Goal: Information Seeking & Learning: Learn about a topic

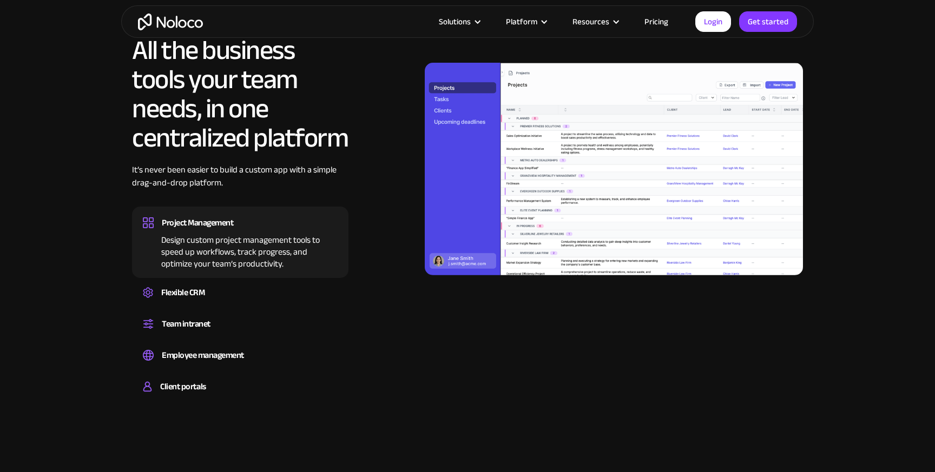
scroll to position [1292, 0]
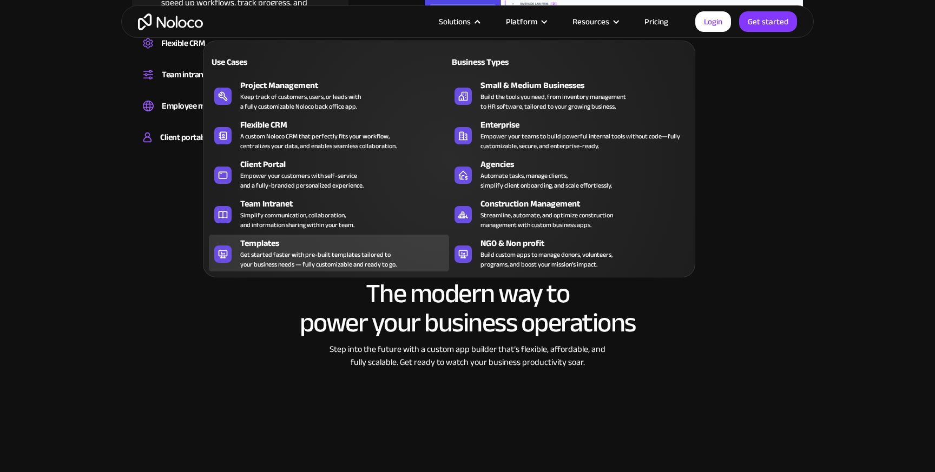
click at [364, 261] on div "Get started faster with pre-built templates tailored to your business needs — f…" at bounding box center [318, 259] width 156 height 19
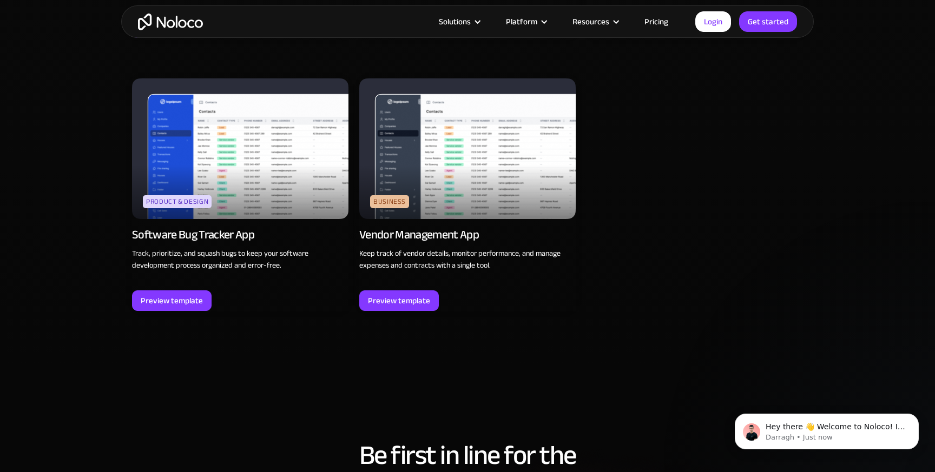
scroll to position [3060, 0]
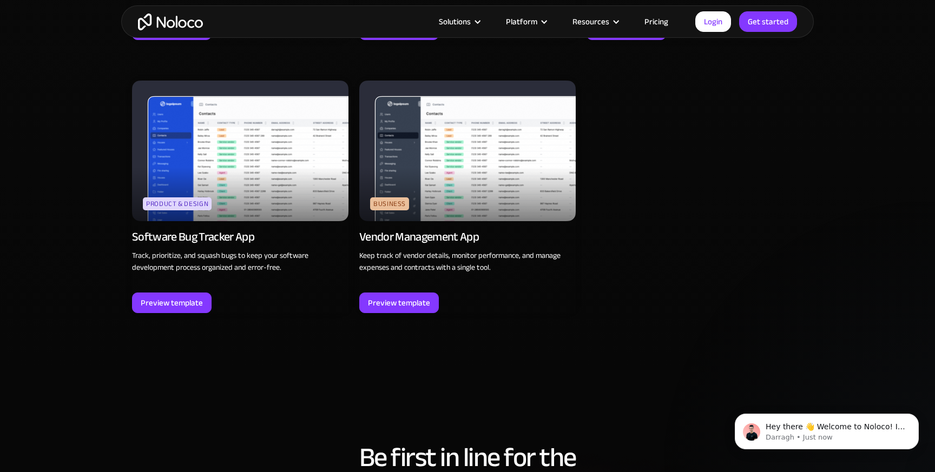
click at [523, 140] on img at bounding box center [467, 151] width 216 height 141
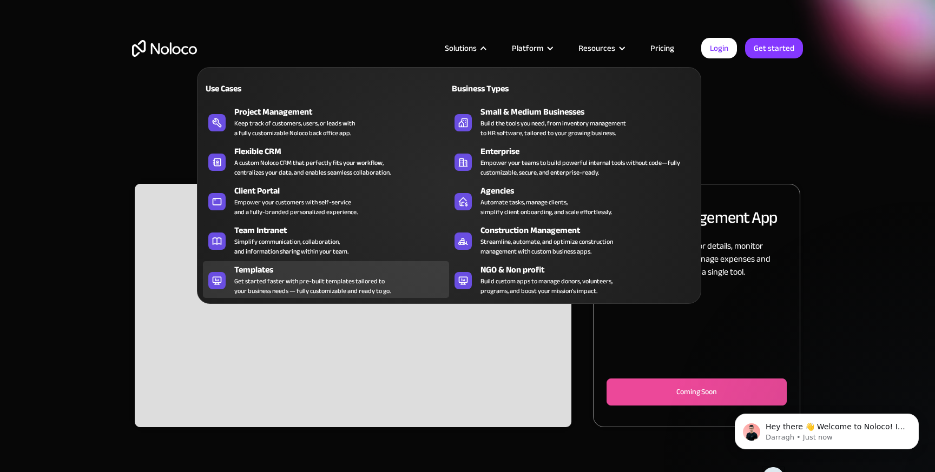
click at [328, 273] on div "Templates" at bounding box center [344, 270] width 220 height 13
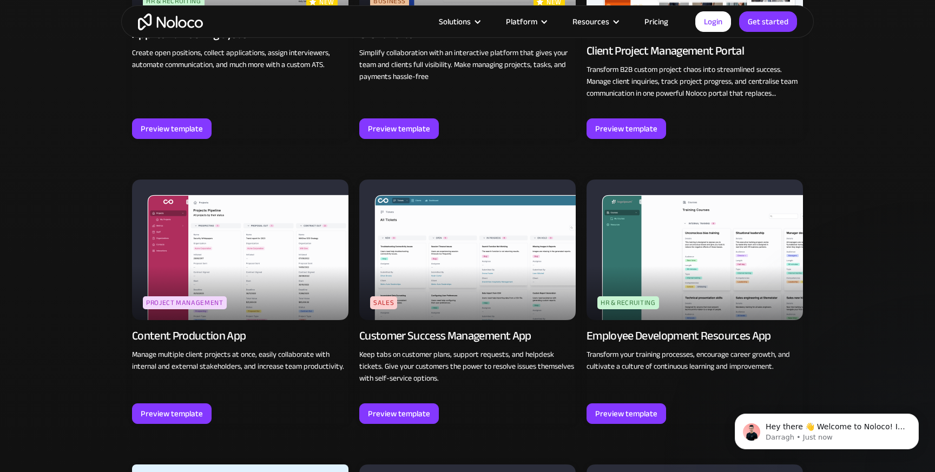
scroll to position [1012, 0]
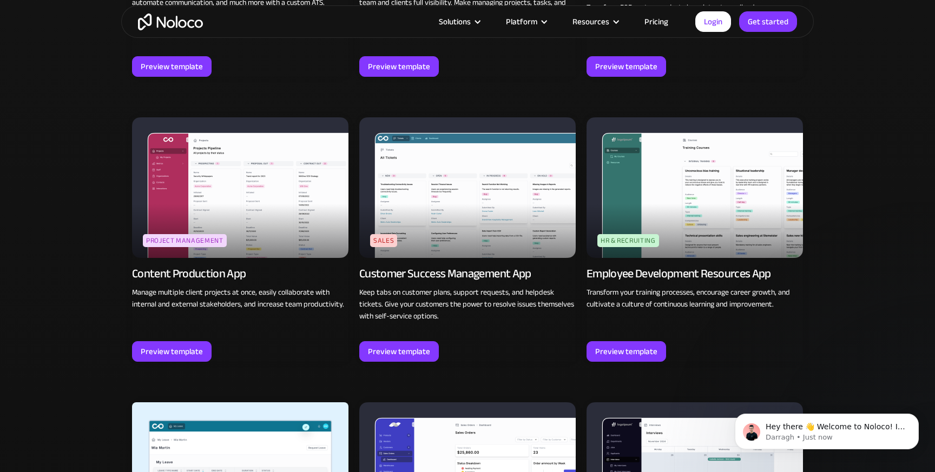
click at [640, 209] on img at bounding box center [695, 187] width 216 height 141
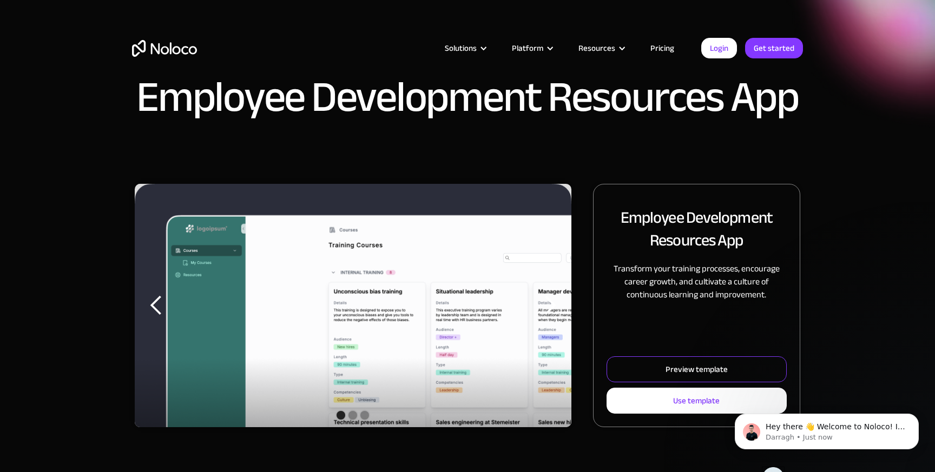
click at [629, 366] on link "Preview template" at bounding box center [697, 370] width 180 height 26
